Goal: Find specific page/section: Find specific page/section

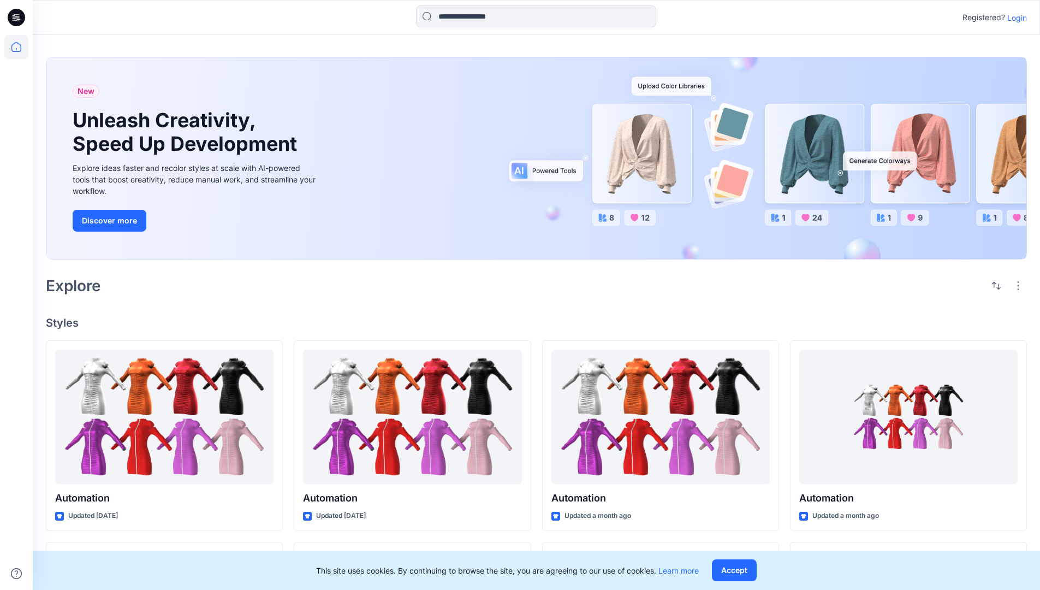
click at [610, 56] on div "New Unleash Creativity, Speed Up Development Explore ideas faster and recolor s…" at bounding box center [536, 160] width 981 height 224
click at [79, 285] on h2 "Explore" at bounding box center [73, 285] width 55 height 17
click at [63, 320] on h4 "Styles" at bounding box center [536, 322] width 981 height 13
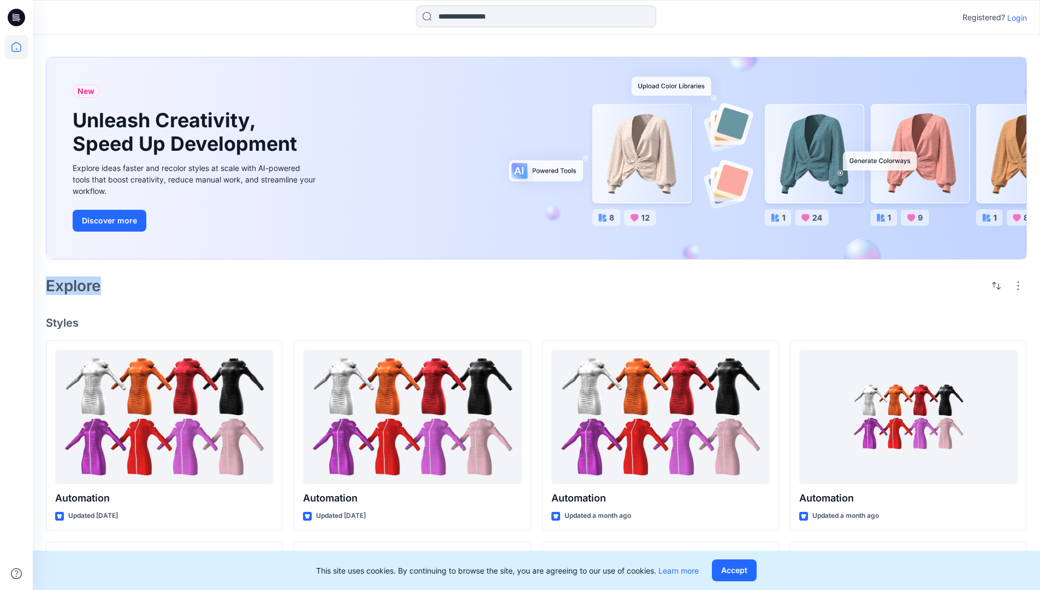
click at [63, 320] on h4 "Styles" at bounding box center [536, 322] width 981 height 13
click at [153, 303] on div "New Unleash Creativity, Speed Up Development Explore ideas faster and recolor s…" at bounding box center [537, 510] width 1008 height 951
click at [981, 15] on p "Registered?" at bounding box center [984, 17] width 43 height 13
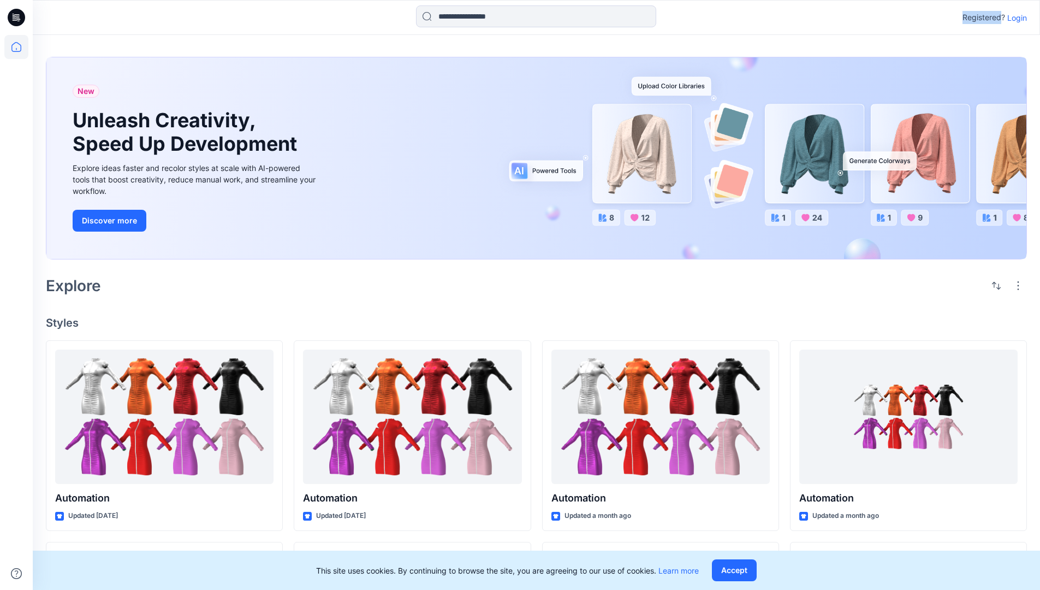
click at [981, 15] on p "Registered?" at bounding box center [984, 17] width 43 height 13
click at [919, 18] on div "Registered? Login" at bounding box center [536, 17] width 1007 height 24
click at [1033, 18] on div "Registered? Login" at bounding box center [536, 17] width 1007 height 24
click at [458, 20] on input at bounding box center [536, 16] width 240 height 22
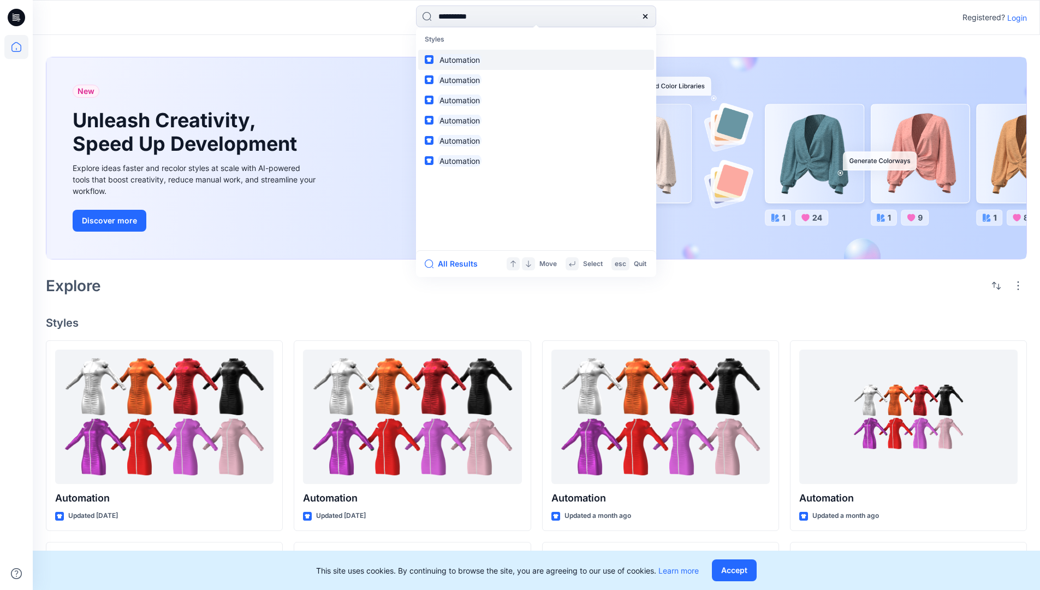
type input "**********"
click at [465, 58] on mark "Automation" at bounding box center [460, 60] width 44 height 13
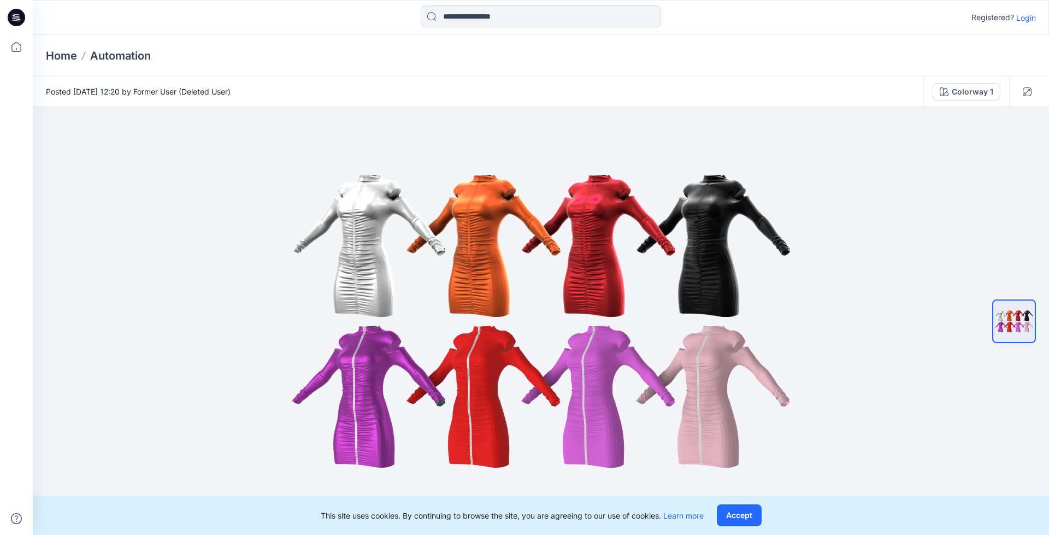
click at [128, 55] on p "Automation" at bounding box center [120, 55] width 61 height 15
click at [16, 17] on icon at bounding box center [18, 17] width 4 height 1
